Goal: Register for event/course

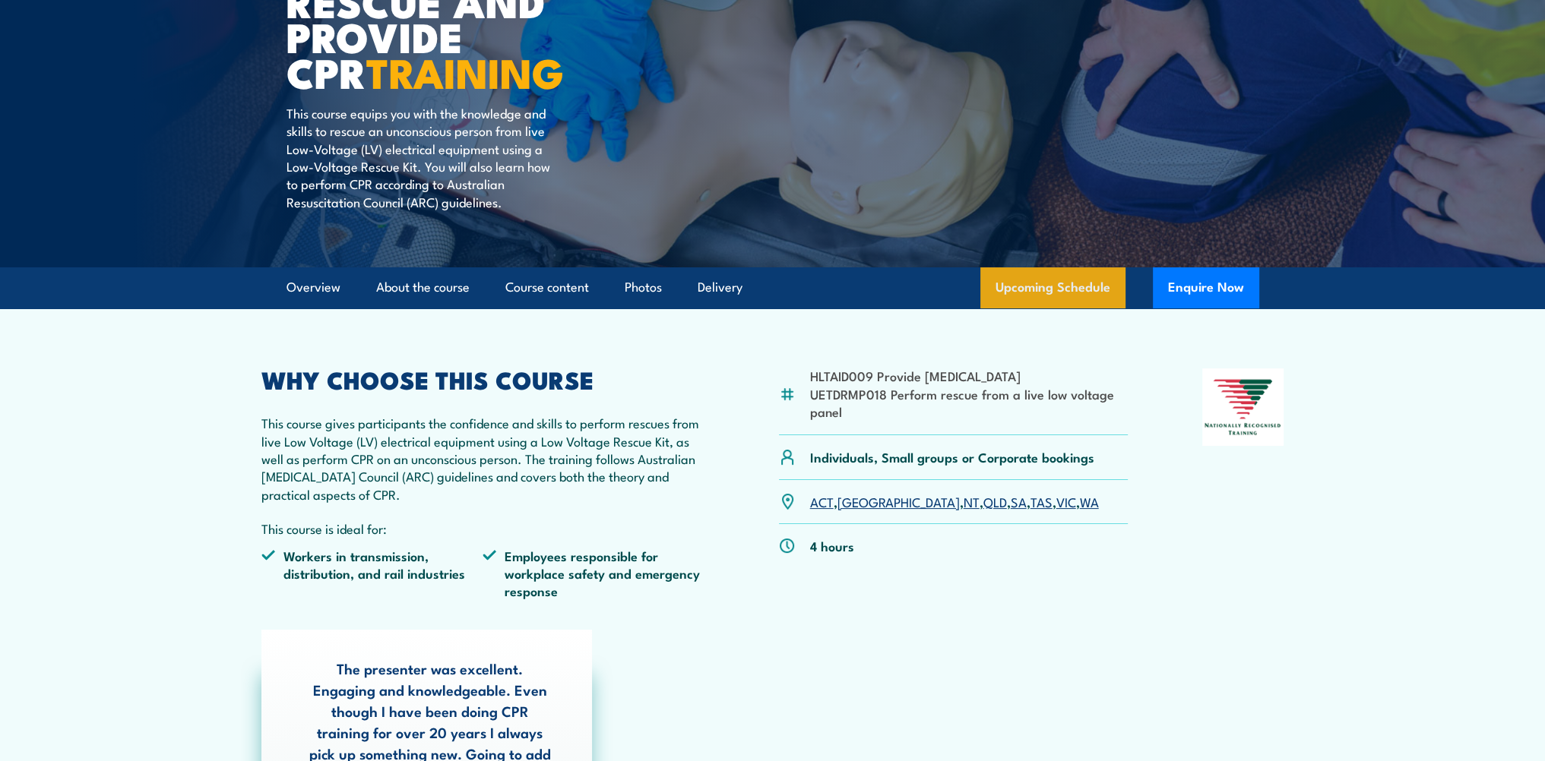
scroll to position [228, 0]
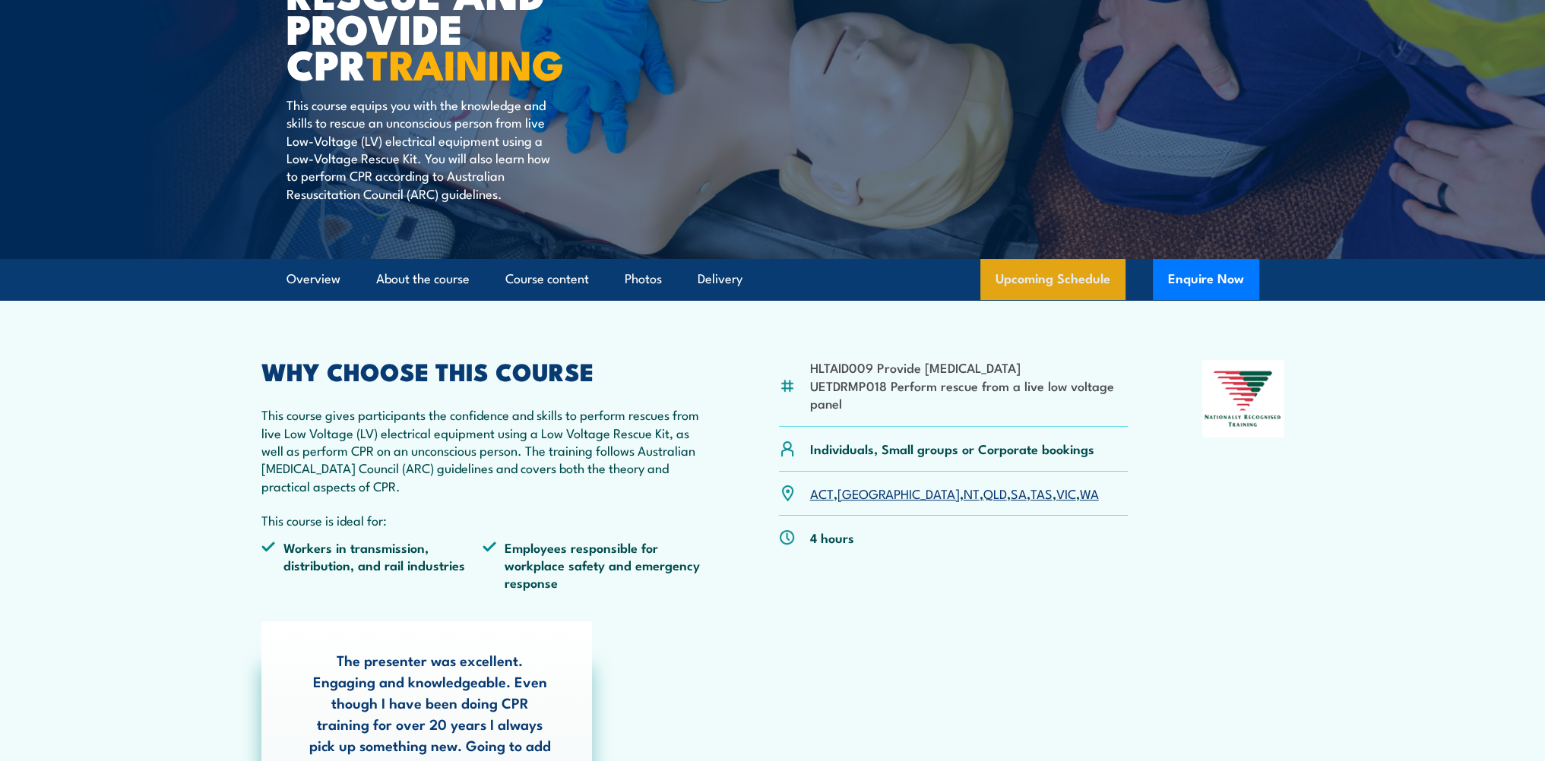
click at [1073, 278] on link "Upcoming Schedule" at bounding box center [1052, 279] width 145 height 41
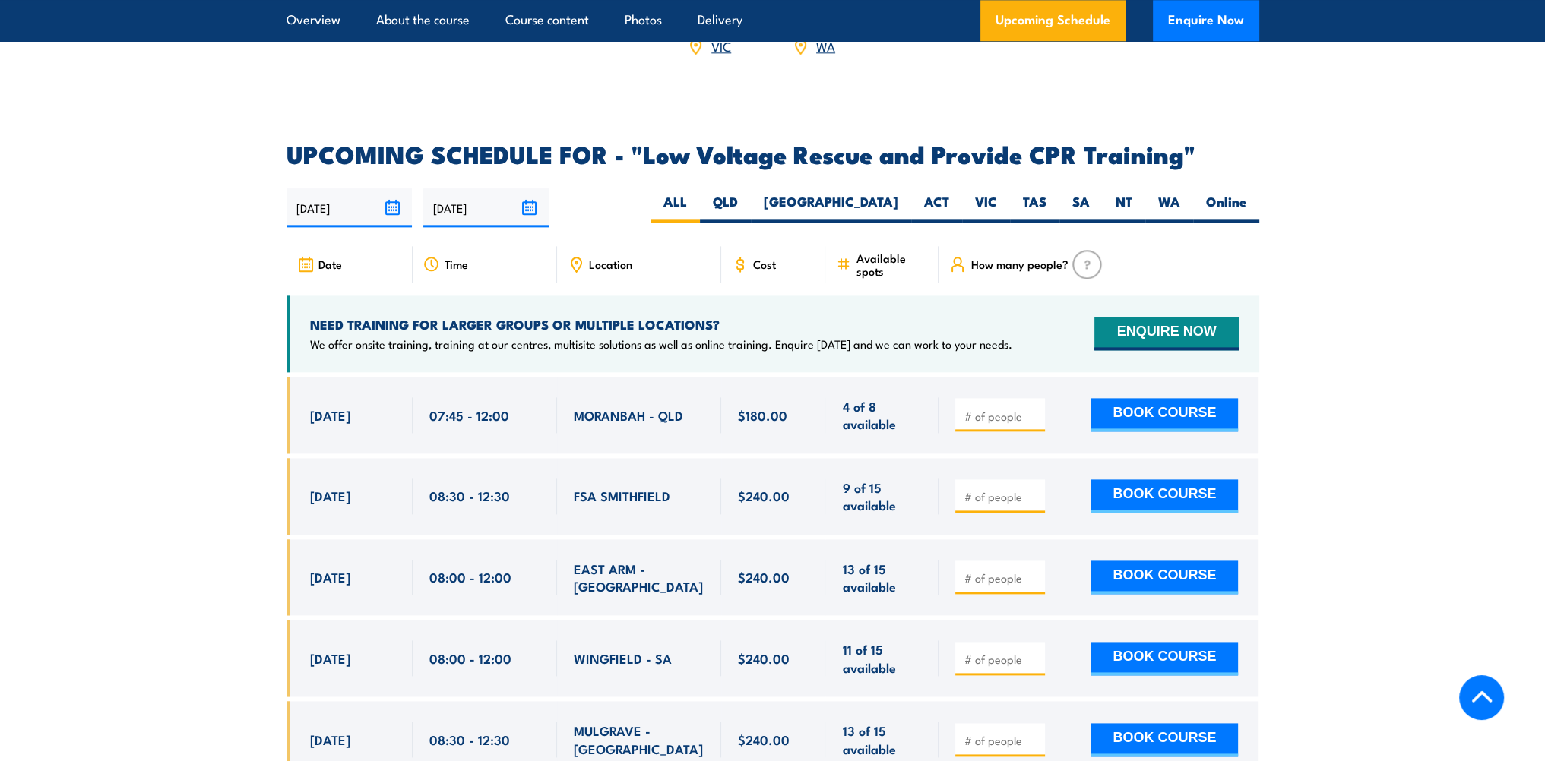
scroll to position [2632, 0]
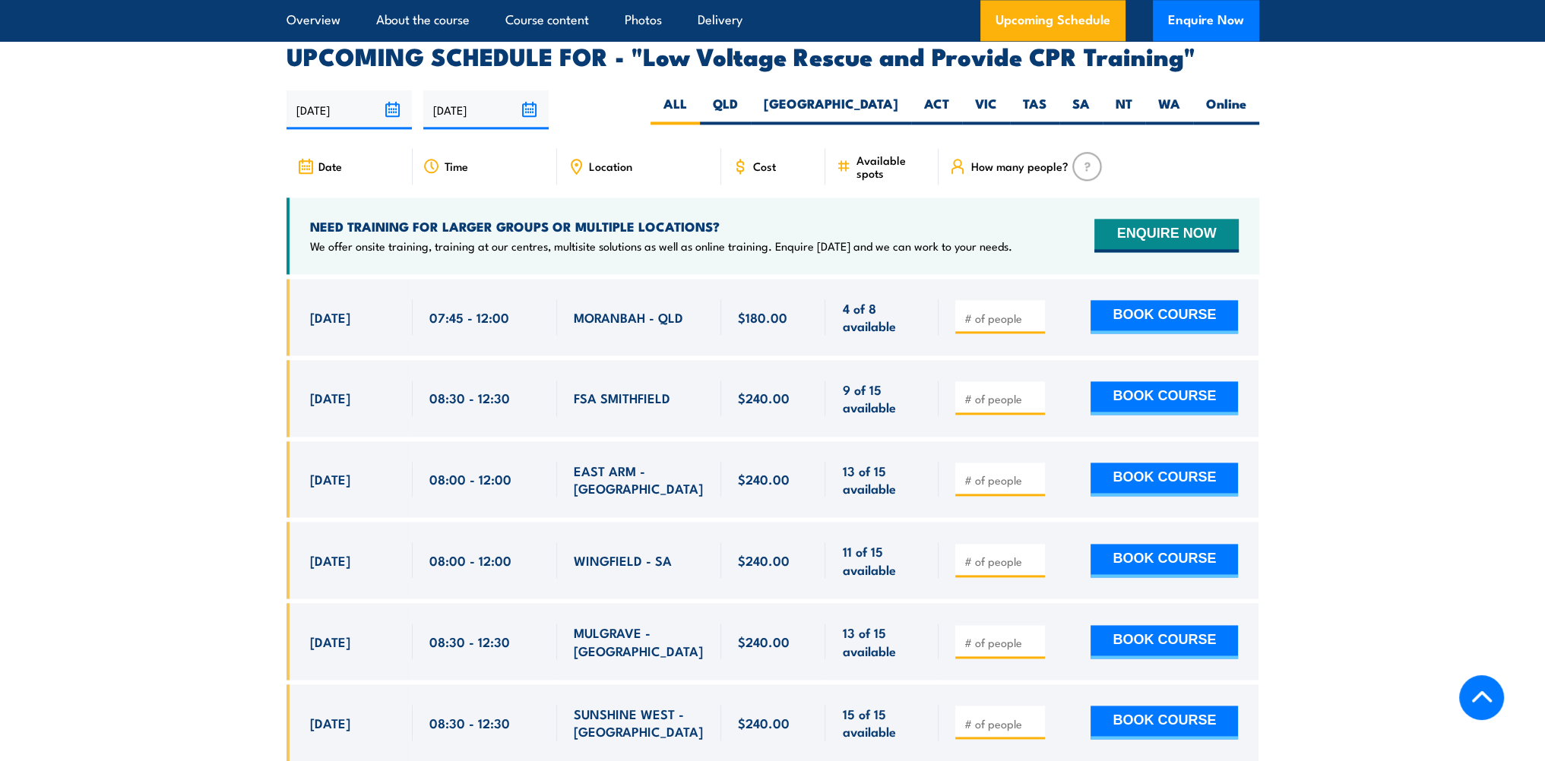
drag, startPoint x: 1163, startPoint y: 65, endPoint x: 1154, endPoint y: 84, distance: 20.8
click at [1163, 95] on label "WA" at bounding box center [1169, 110] width 48 height 30
click at [1180, 95] on input "WA" at bounding box center [1185, 100] width 10 height 10
radio input "true"
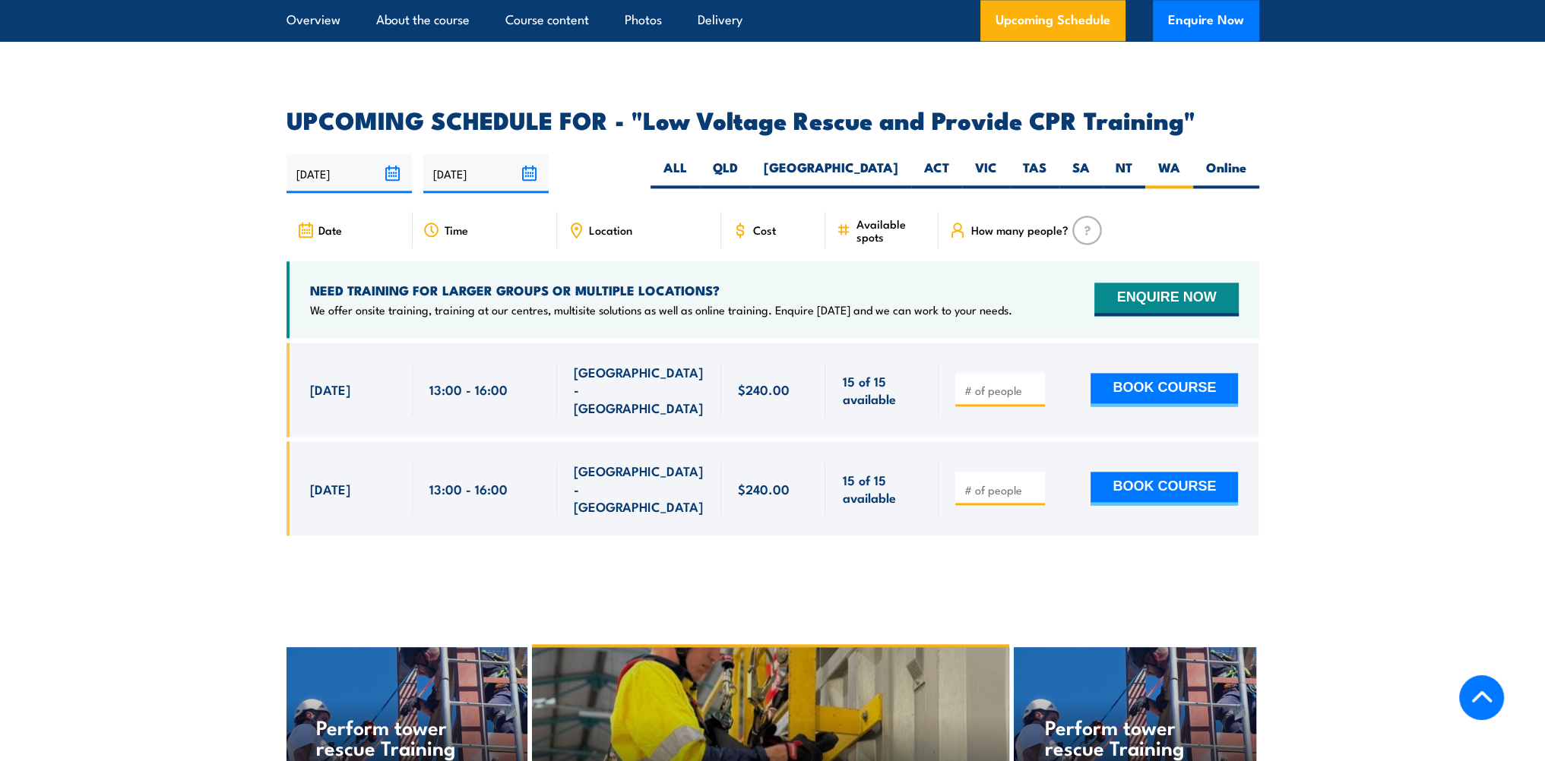
scroll to position [2480, 0]
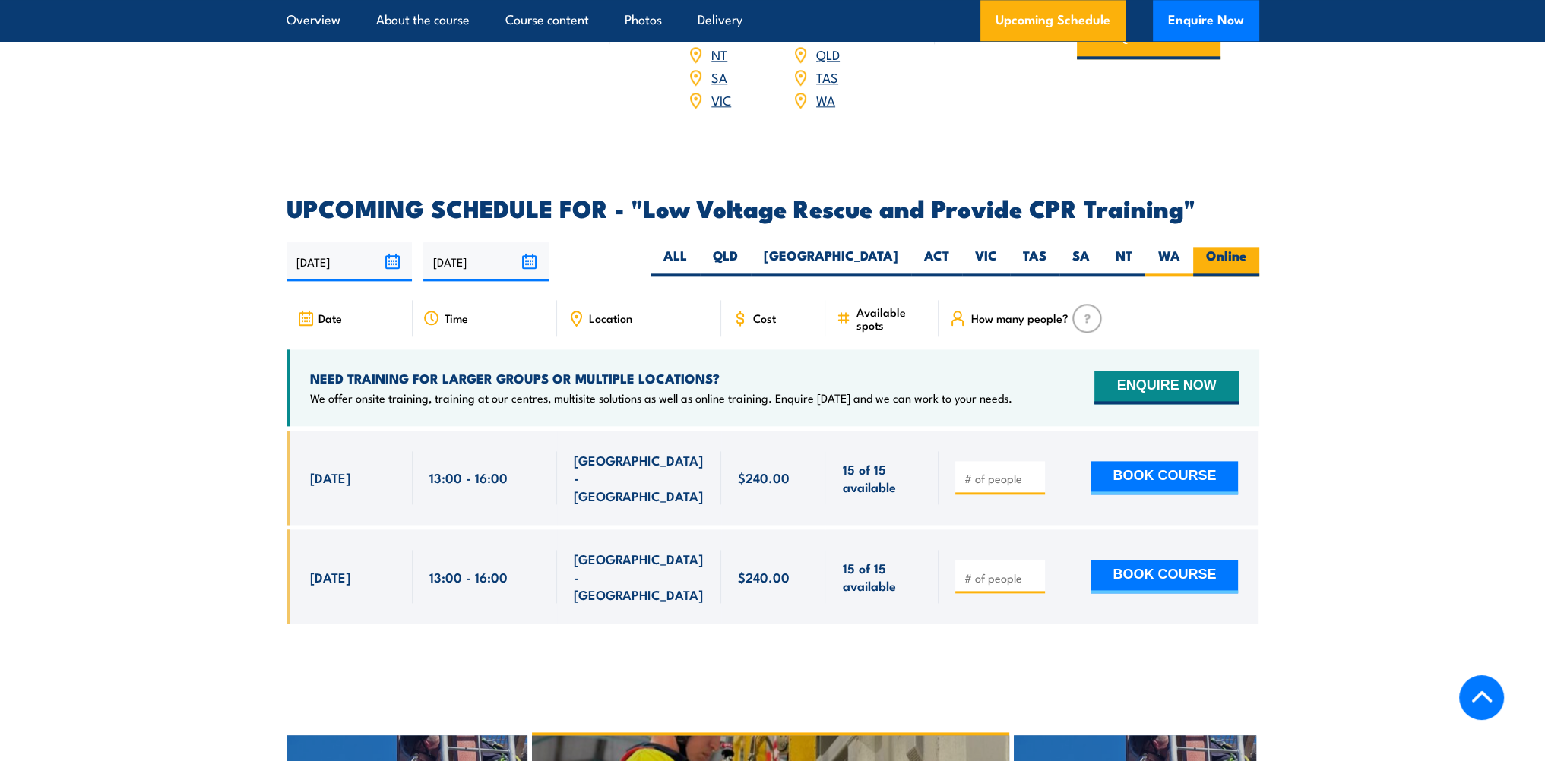
click at [1207, 247] on label "Online" at bounding box center [1226, 262] width 66 height 30
click at [1246, 247] on input "Online" at bounding box center [1251, 252] width 10 height 10
radio input "true"
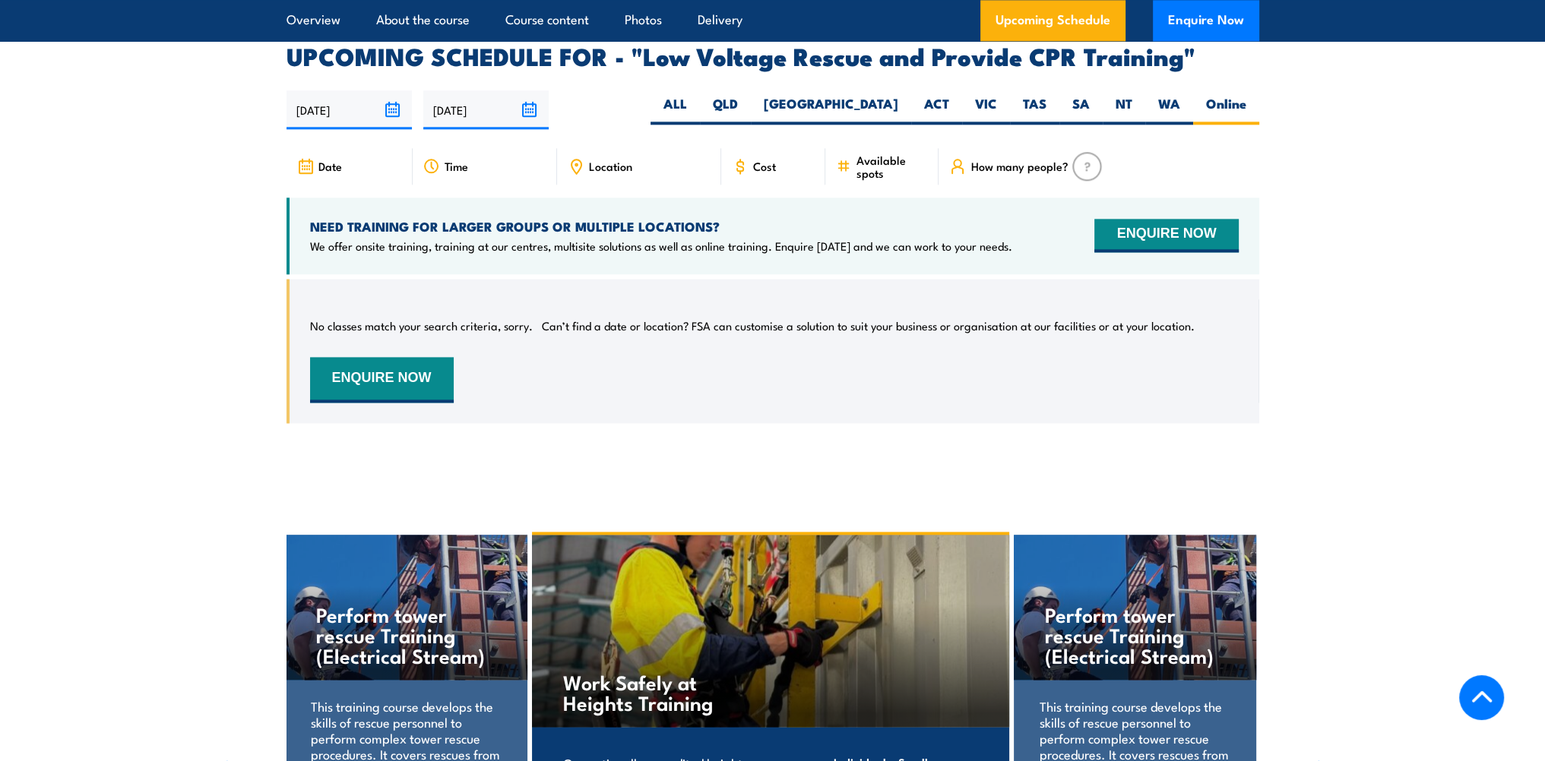
scroll to position [2556, 0]
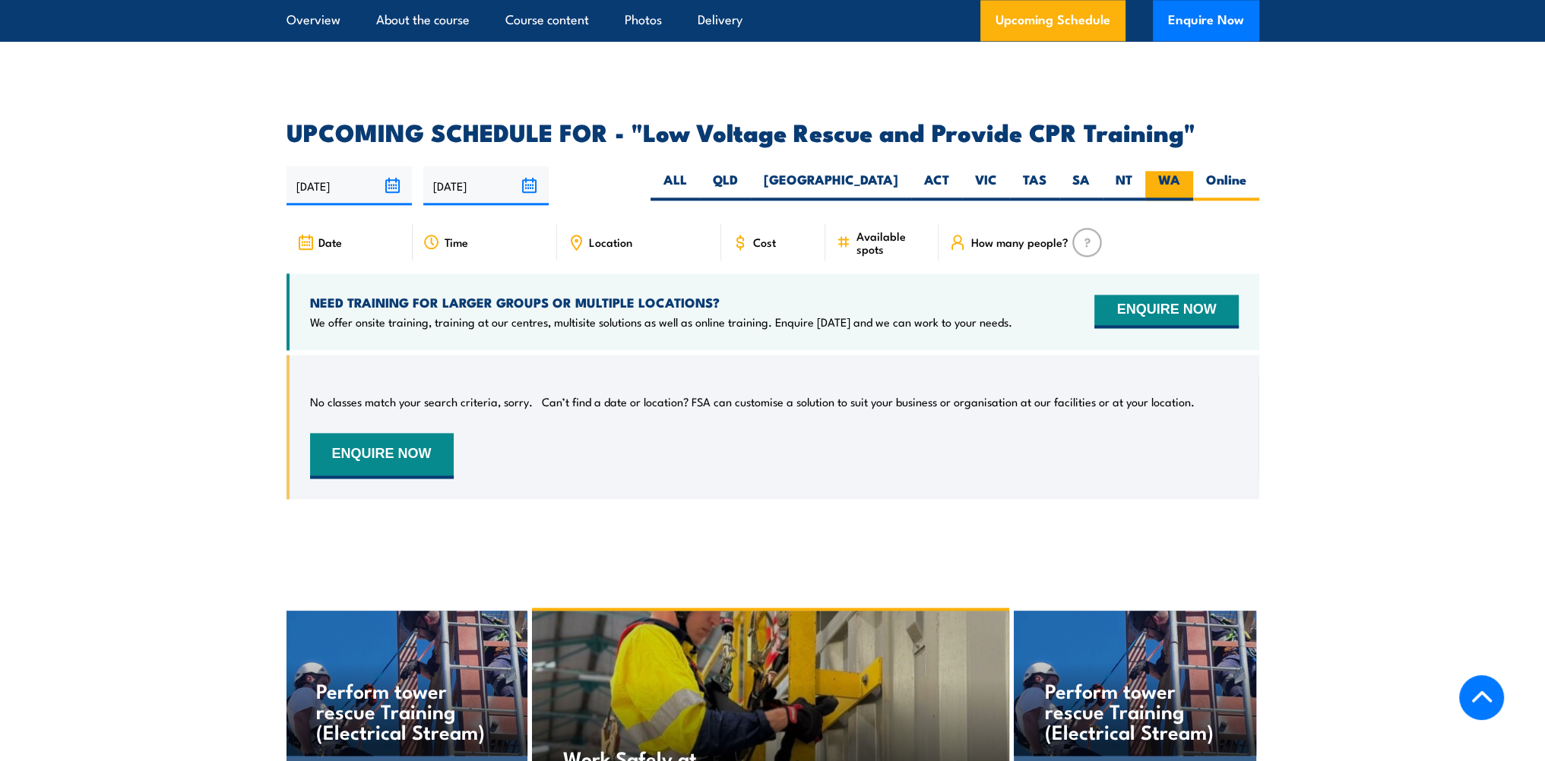
click at [1160, 171] on label "WA" at bounding box center [1169, 186] width 48 height 30
click at [1180, 171] on input "WA" at bounding box center [1185, 176] width 10 height 10
radio input "true"
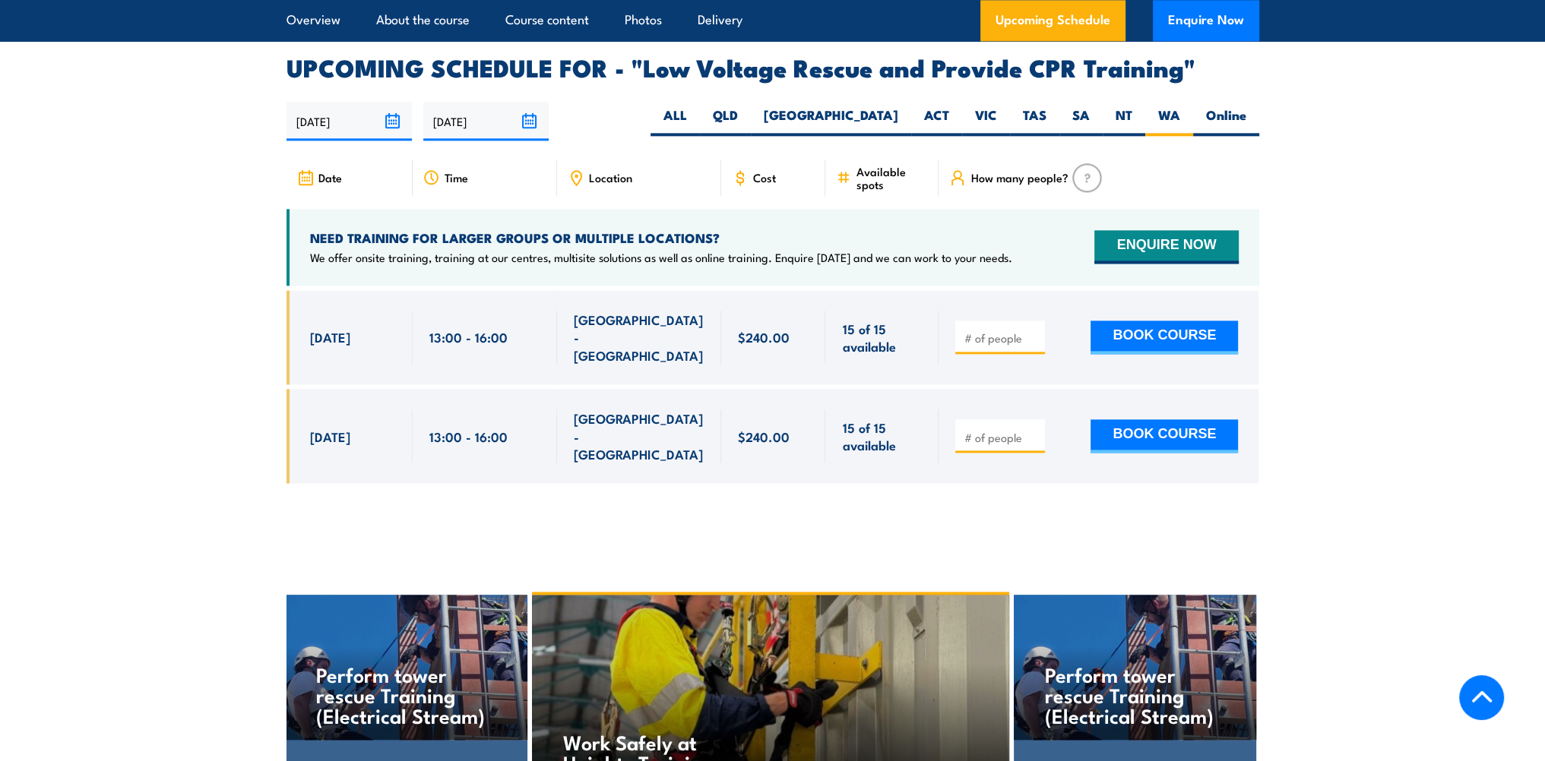
scroll to position [2632, 0]
